Goal: Complete application form: Complete application form

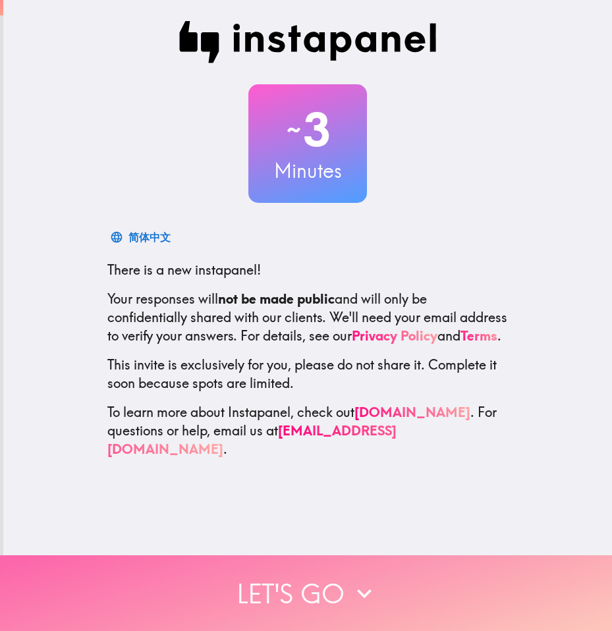
click at [289, 562] on button "Let's go" at bounding box center [306, 593] width 612 height 76
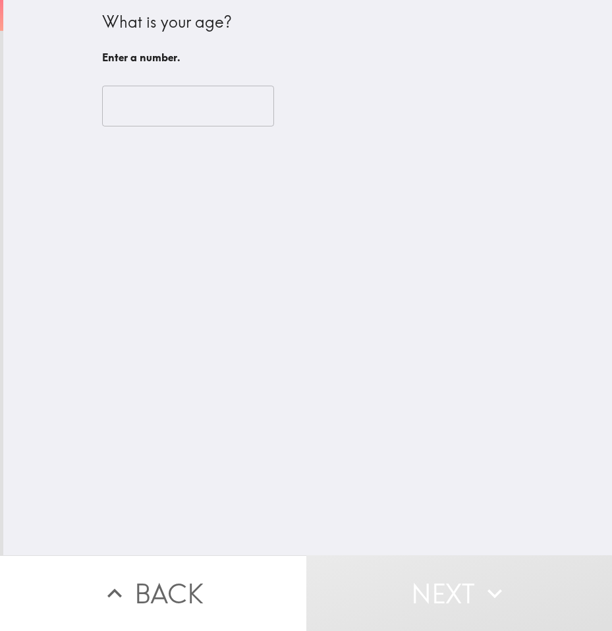
click at [171, 106] on input "number" at bounding box center [188, 106] width 172 height 41
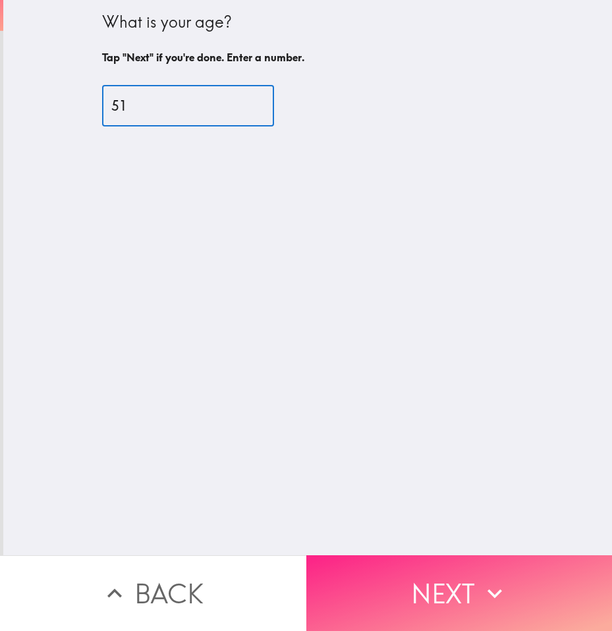
type input "51"
click at [444, 576] on button "Next" at bounding box center [459, 593] width 306 height 76
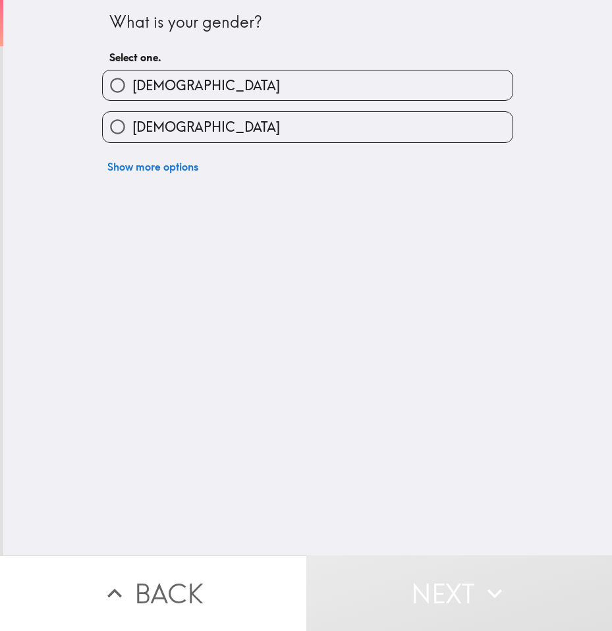
click at [202, 94] on label "[DEMOGRAPHIC_DATA]" at bounding box center [308, 85] width 410 height 30
click at [132, 94] on input "[DEMOGRAPHIC_DATA]" at bounding box center [118, 85] width 30 height 30
radio input "true"
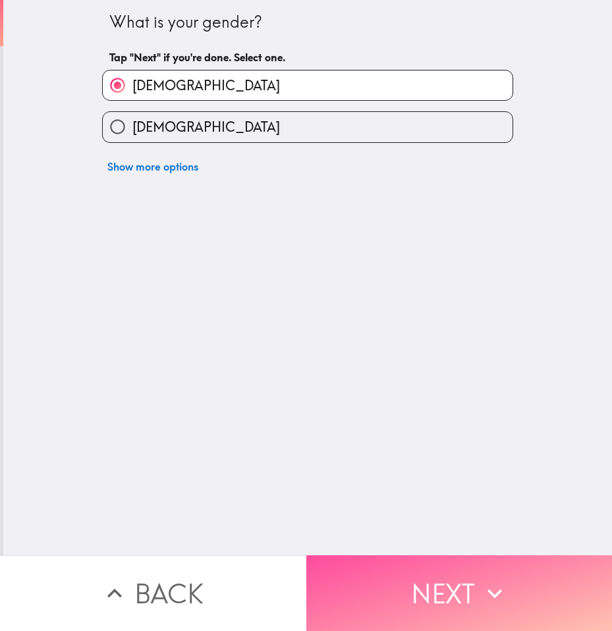
drag, startPoint x: 402, startPoint y: 583, endPoint x: 403, endPoint y: 571, distance: 11.9
click at [402, 581] on button "Next" at bounding box center [459, 593] width 306 height 76
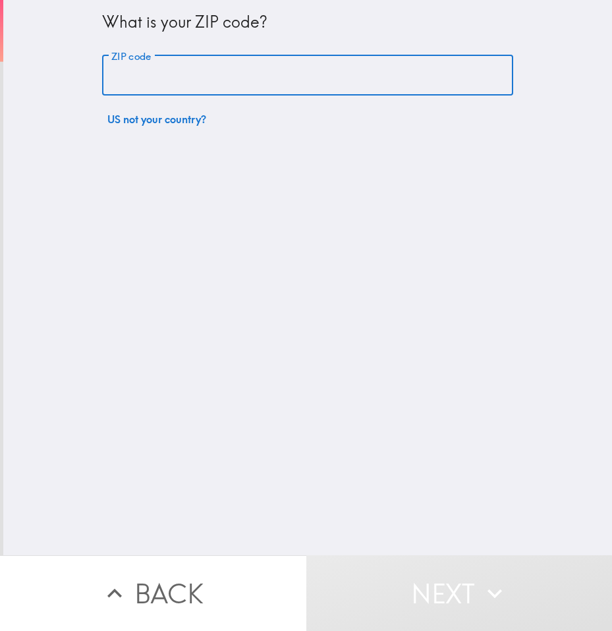
click at [208, 76] on input "ZIP code" at bounding box center [307, 75] width 411 height 41
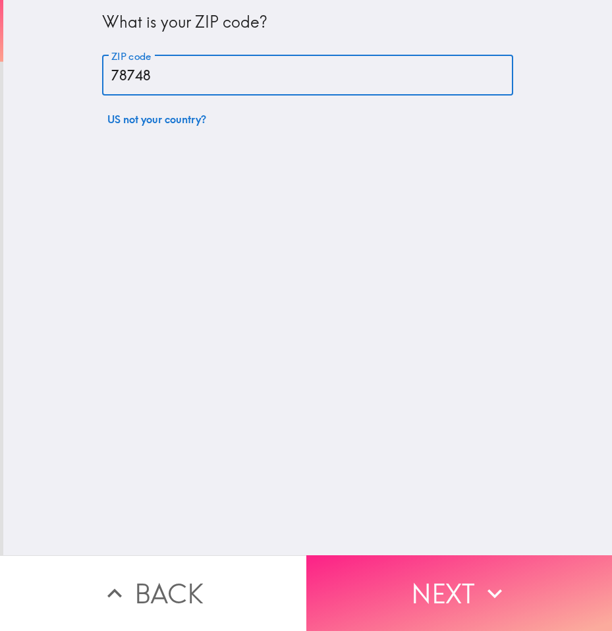
type input "78748"
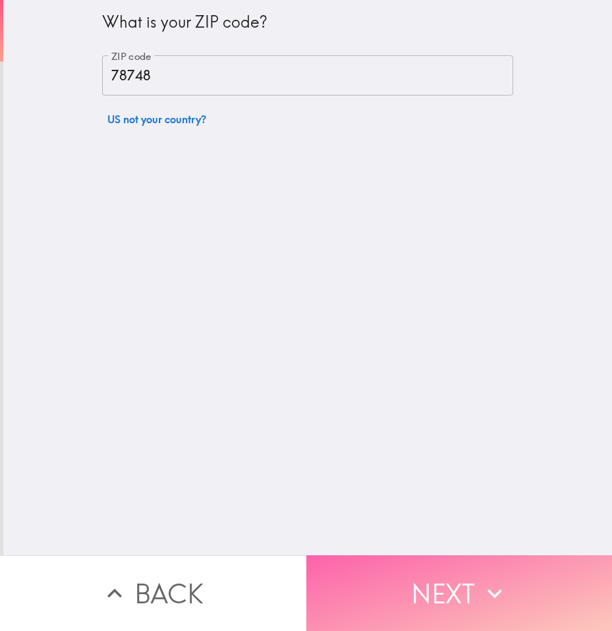
click at [350, 575] on button "Next" at bounding box center [459, 593] width 306 height 76
